Goal: Find specific page/section: Find specific page/section

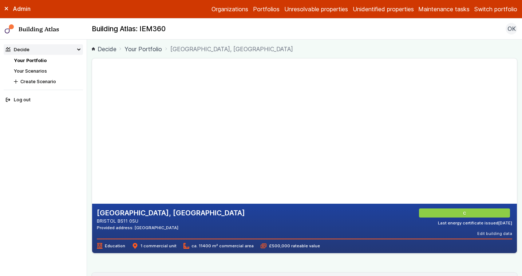
drag, startPoint x: 123, startPoint y: 146, endPoint x: 188, endPoint y: 153, distance: 65.2
click at [92, 153] on gmp-map-3d at bounding box center [92, 132] width 0 height 146
